Goal: Transaction & Acquisition: Book appointment/travel/reservation

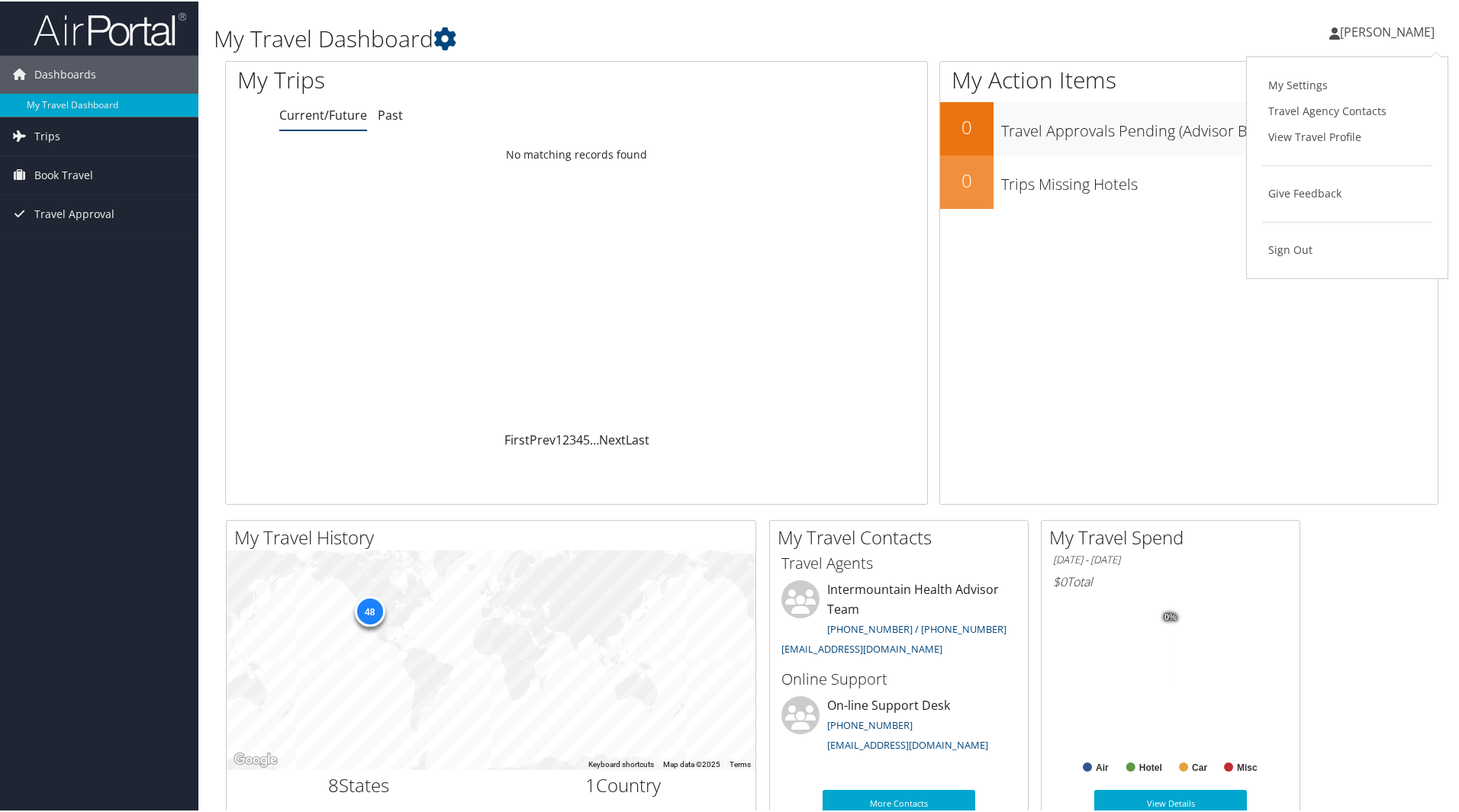
click at [472, 180] on div "Loading... No matching records found" at bounding box center [576, 284] width 701 height 290
click at [55, 176] on span "Book Travel" at bounding box center [64, 174] width 58 height 38
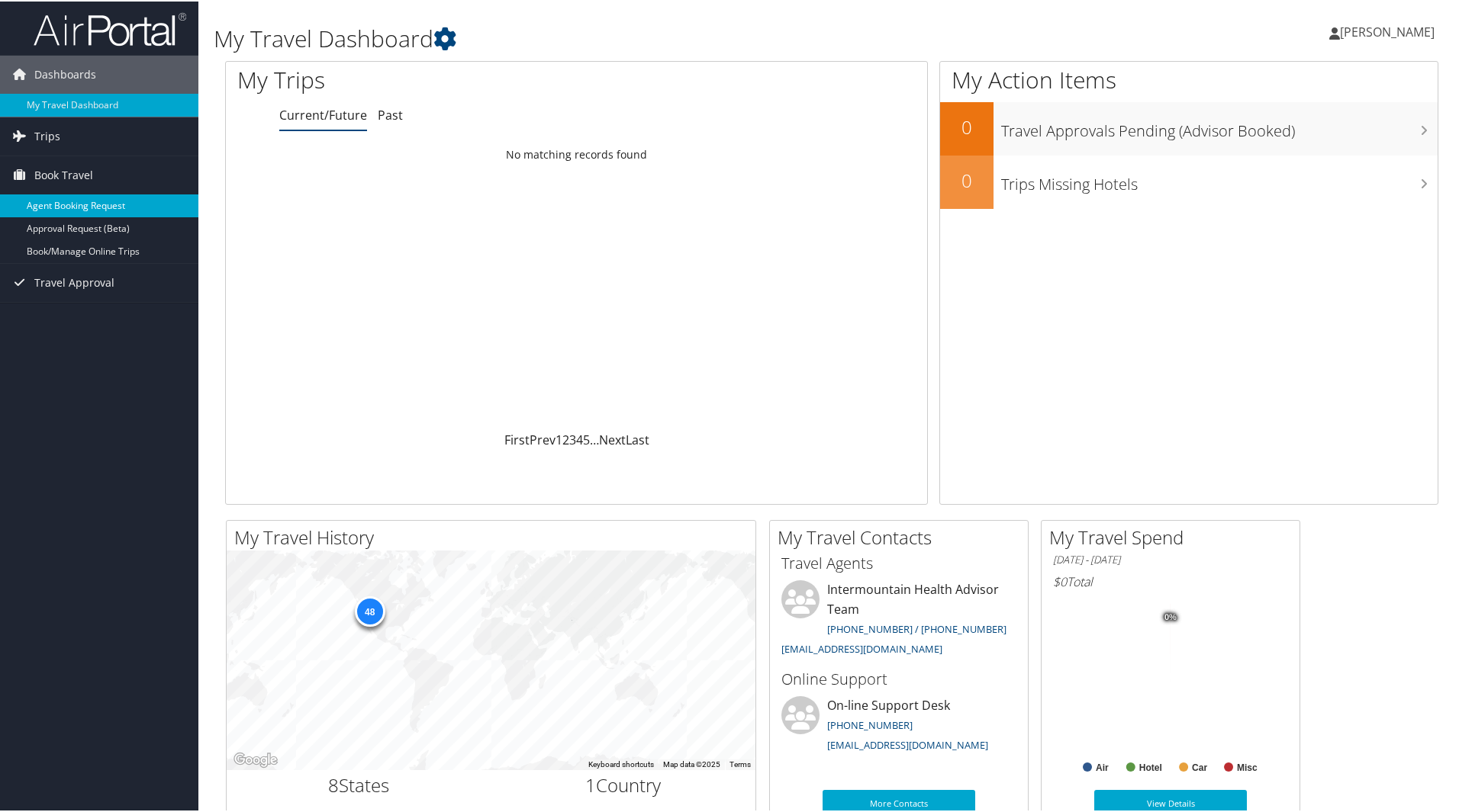
click at [54, 199] on link "Agent Booking Request" at bounding box center [99, 204] width 199 height 23
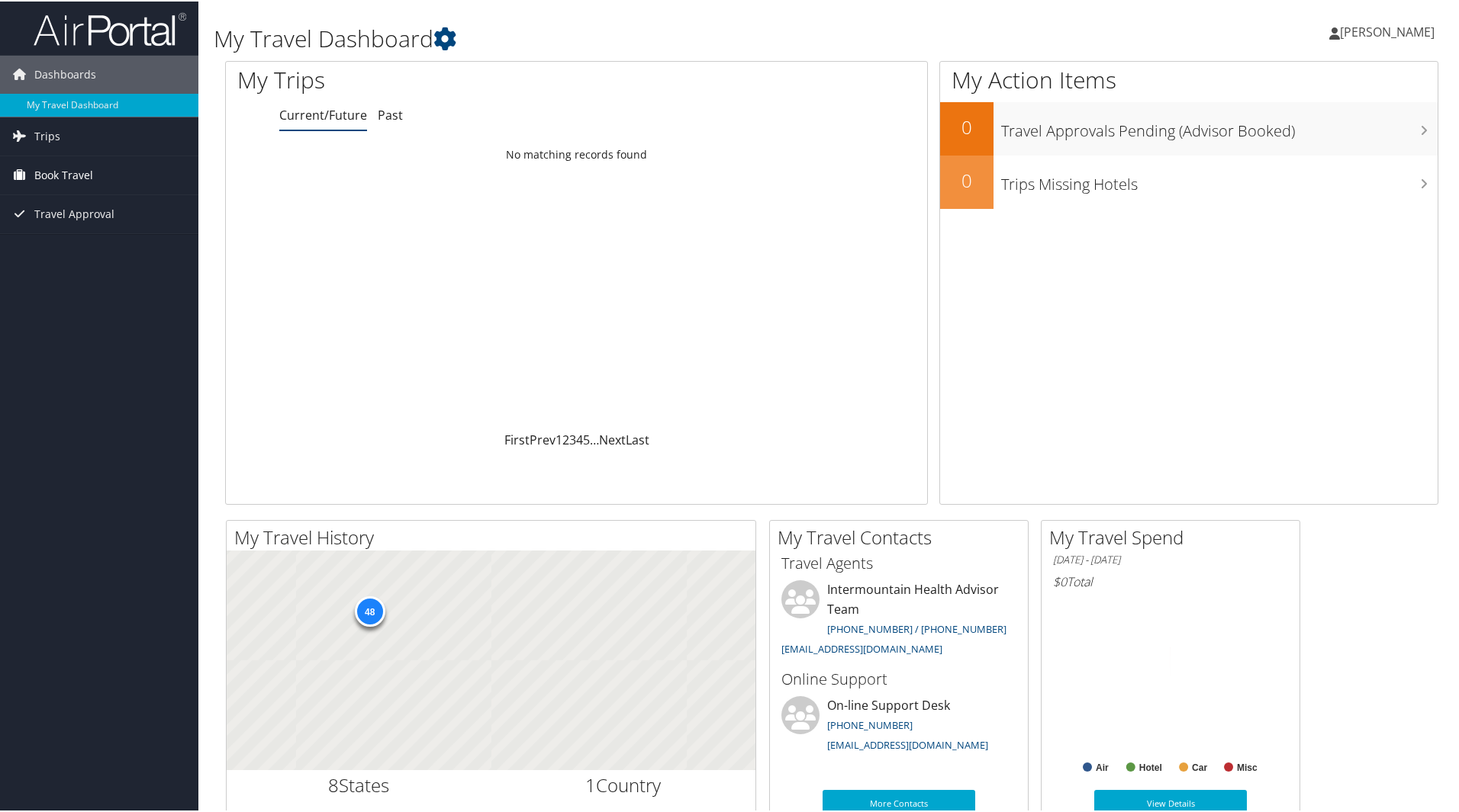
click at [75, 173] on span "Book Travel" at bounding box center [64, 174] width 58 height 38
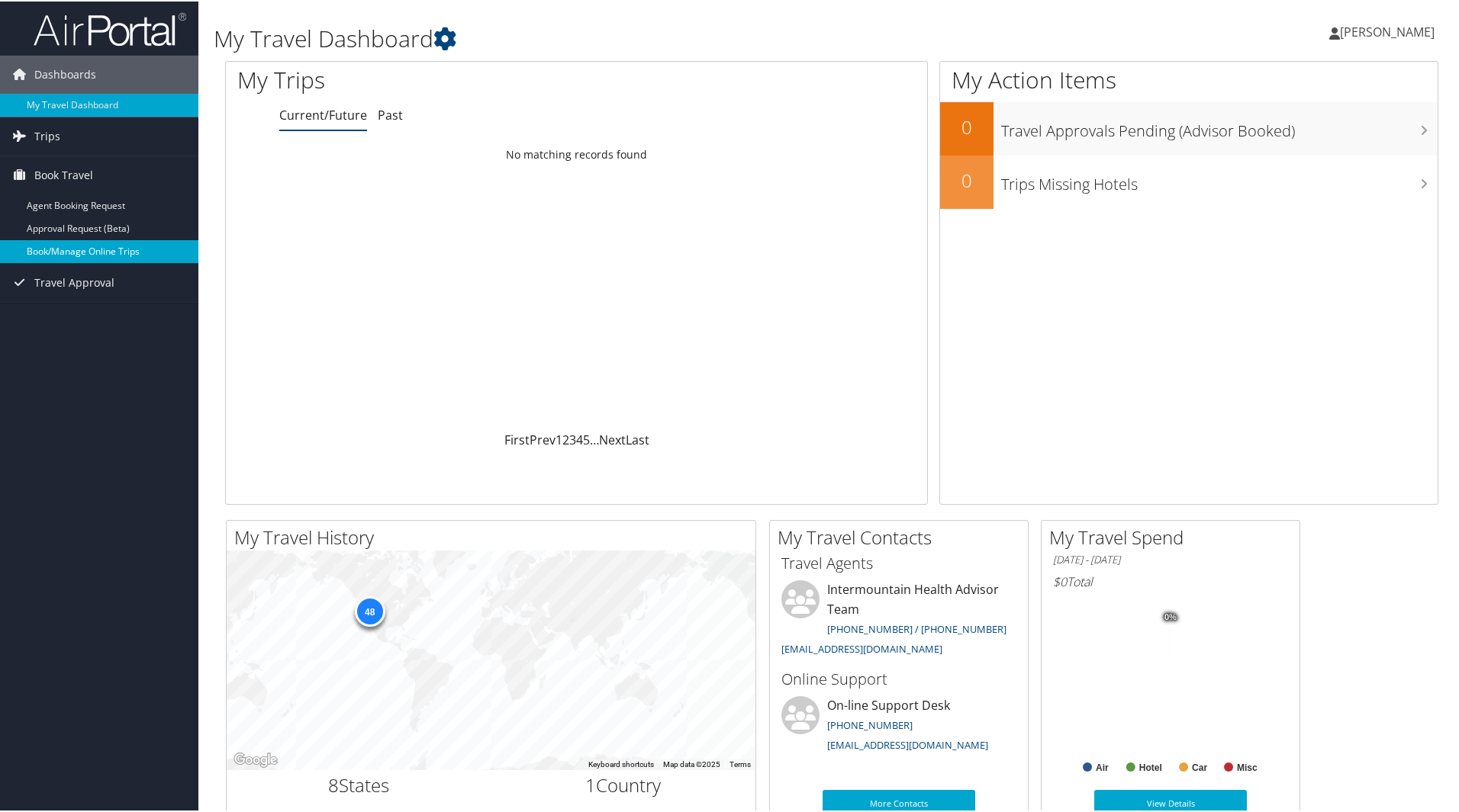
click at [70, 254] on link "Book/Manage Online Trips" at bounding box center [99, 250] width 199 height 23
click at [1340, 28] on icon at bounding box center [1334, 31] width 11 height 12
click at [1305, 138] on link "View Travel Profile" at bounding box center [1347, 136] width 171 height 26
click at [1407, 30] on span "[PERSON_NAME]" at bounding box center [1387, 30] width 95 height 16
click at [115, 357] on div "Dashboards My Travel Dashboard Trips Current/Future Trips Past Trips Trips Miss…" at bounding box center [732, 576] width 1464 height 1152
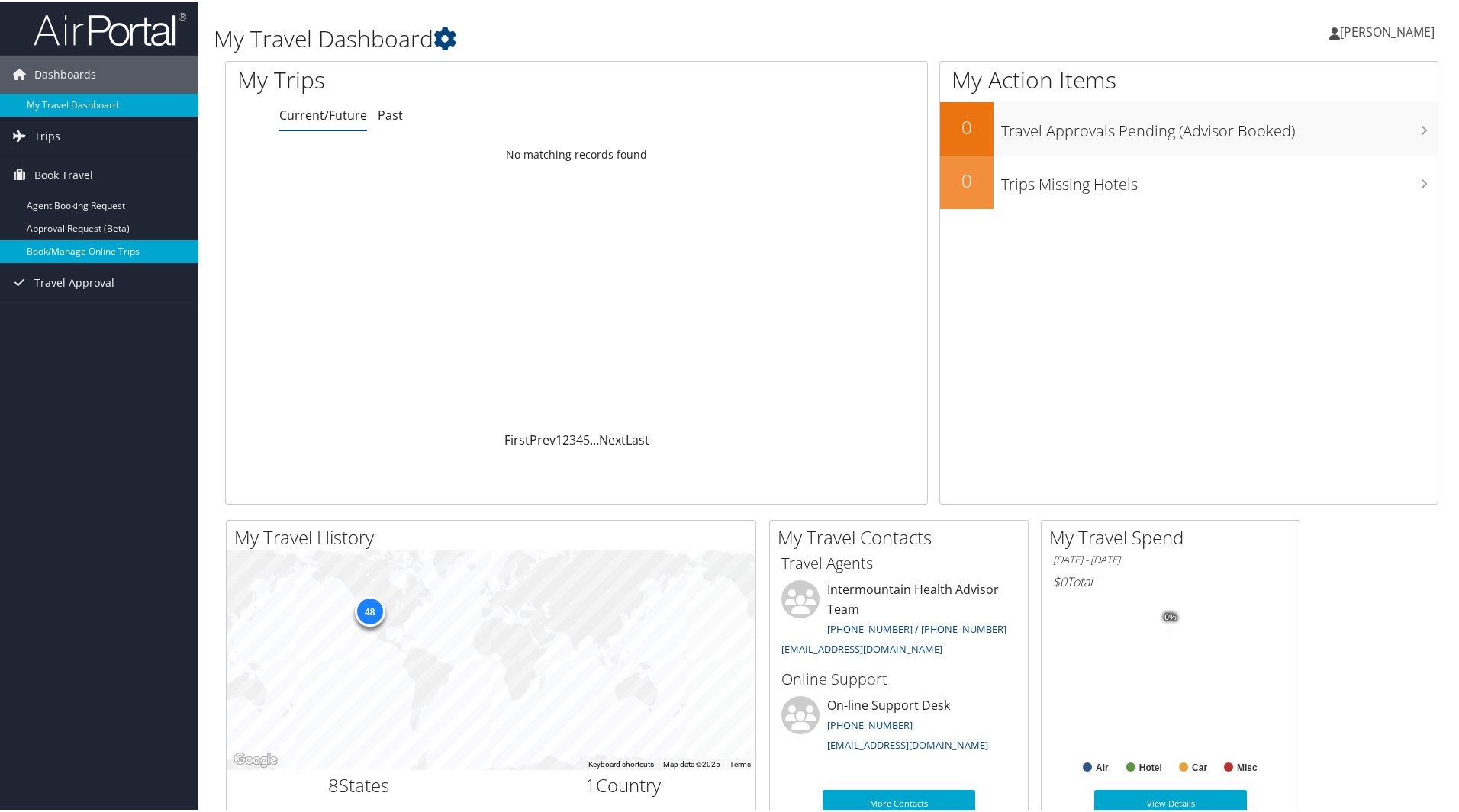
click at [117, 252] on link "Book/Manage Online Trips" at bounding box center [99, 250] width 199 height 23
click at [1390, 40] on link "[PERSON_NAME]" at bounding box center [1389, 30] width 120 height 46
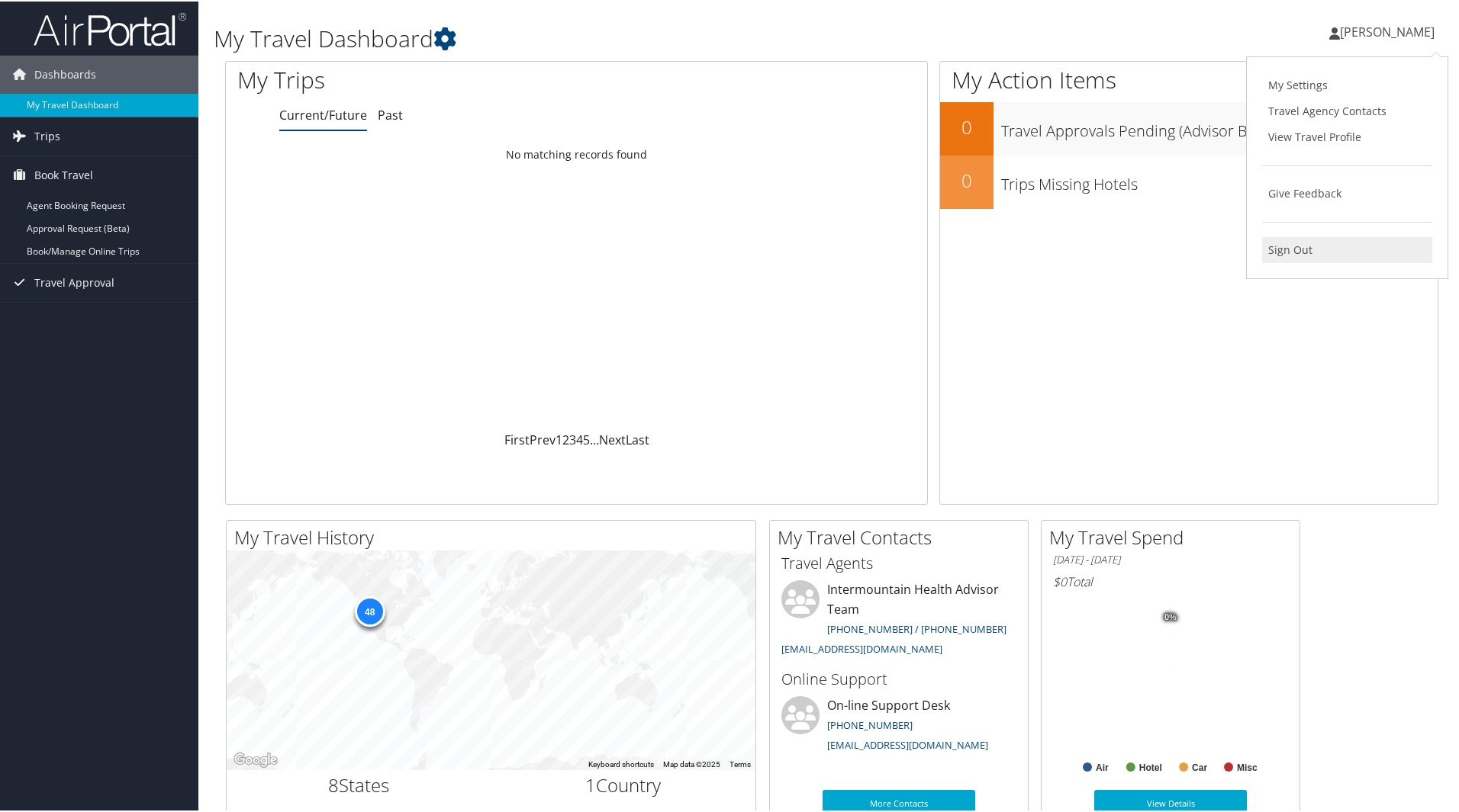
click at [1301, 253] on link "Sign Out" at bounding box center [1347, 249] width 171 height 26
